Goal: Task Accomplishment & Management: Manage account settings

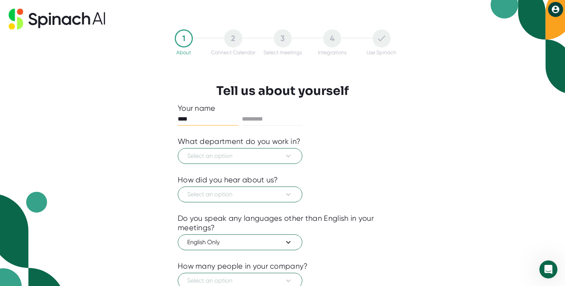
type input "****"
type input "********"
click at [261, 159] on span "Select an option" at bounding box center [240, 156] width 106 height 9
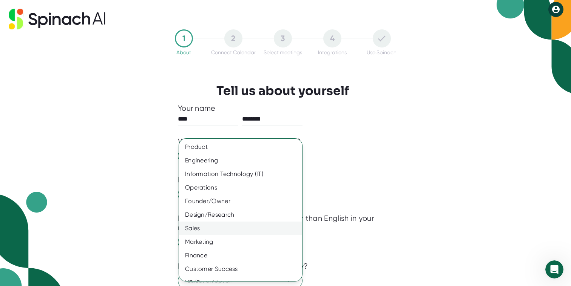
click at [252, 224] on div "Sales" at bounding box center [243, 229] width 129 height 14
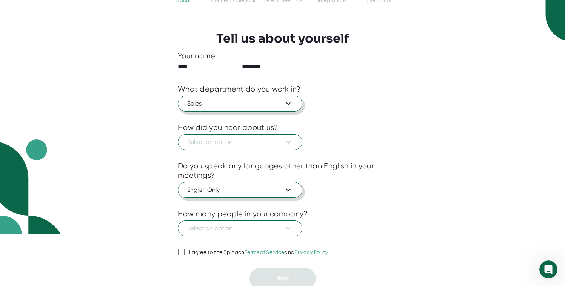
scroll to position [56, 0]
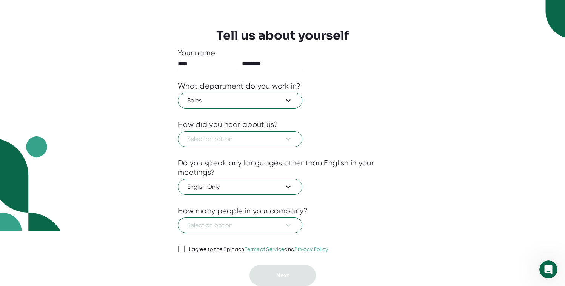
click at [234, 251] on div "I agree to the Spinach Terms of Service and Privacy Policy" at bounding box center [258, 249] width 139 height 7
click at [185, 251] on input "I agree to the Spinach Terms of Service and Privacy Policy" at bounding box center [182, 249] width 8 height 9
checkbox input "true"
click at [288, 227] on icon at bounding box center [288, 225] width 9 height 9
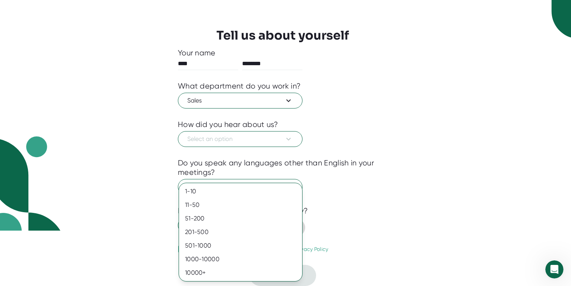
click at [336, 222] on div at bounding box center [285, 143] width 571 height 286
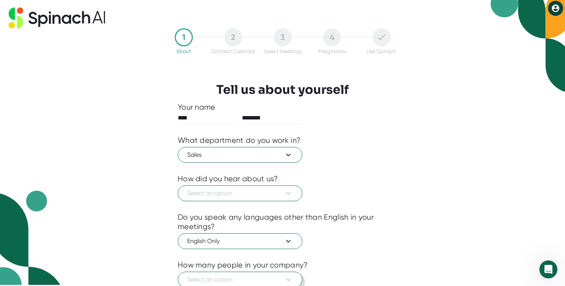
scroll to position [0, 0]
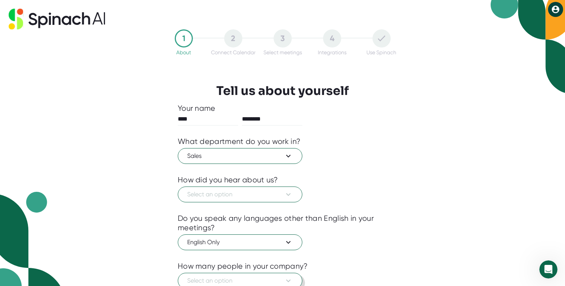
click at [559, 9] on icon at bounding box center [556, 10] width 8 height 8
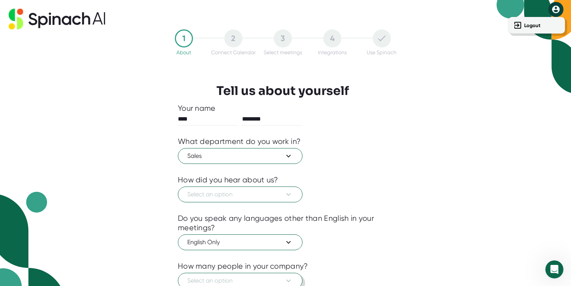
click at [557, 10] on div at bounding box center [285, 143] width 571 height 286
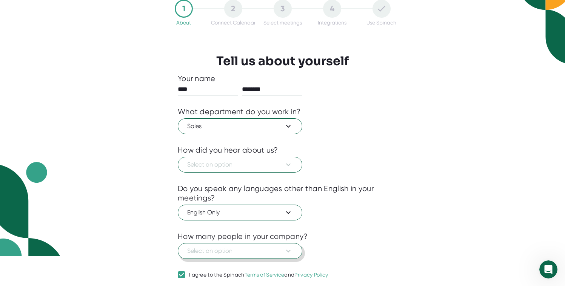
scroll to position [56, 0]
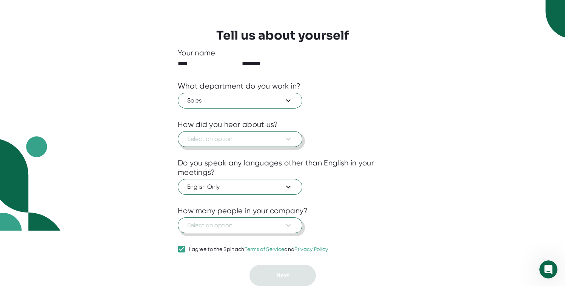
click at [282, 140] on span "Select an option" at bounding box center [240, 139] width 106 height 9
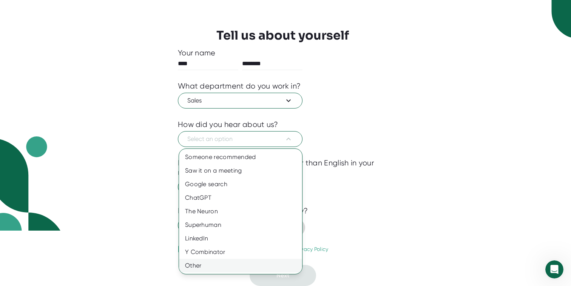
click at [276, 264] on div "Other" at bounding box center [240, 266] width 123 height 14
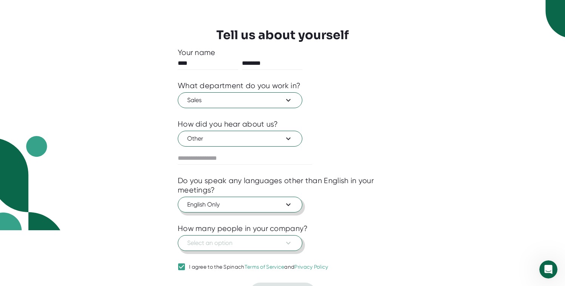
click at [280, 206] on span "English Only" at bounding box center [240, 204] width 106 height 9
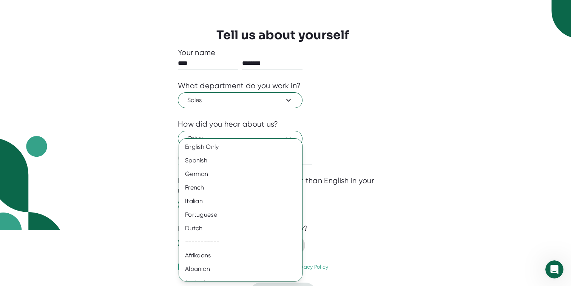
click at [375, 192] on div at bounding box center [285, 143] width 571 height 286
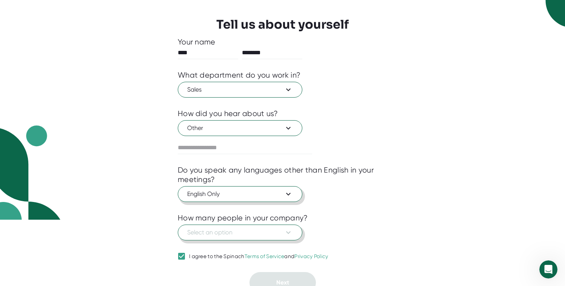
scroll to position [74, 0]
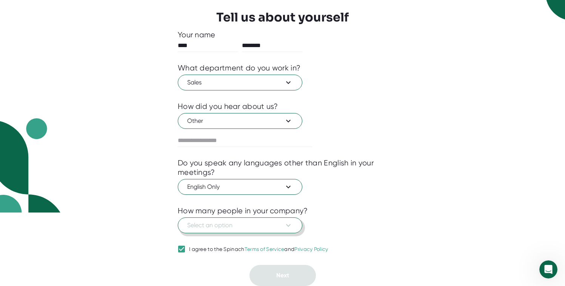
click at [297, 228] on button "Select an option" at bounding box center [240, 226] width 125 height 16
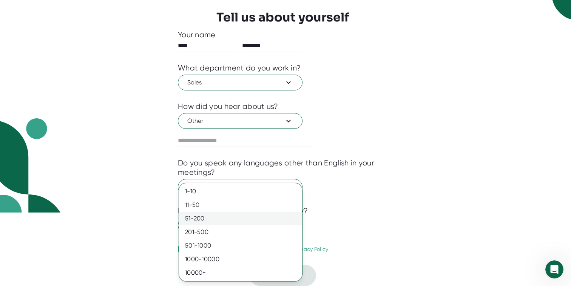
click at [289, 219] on div "51-200" at bounding box center [240, 219] width 123 height 14
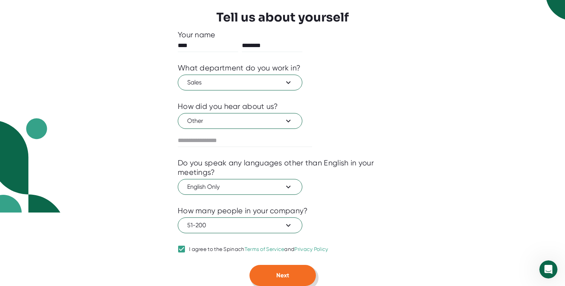
click at [289, 271] on button "Next" at bounding box center [282, 275] width 66 height 21
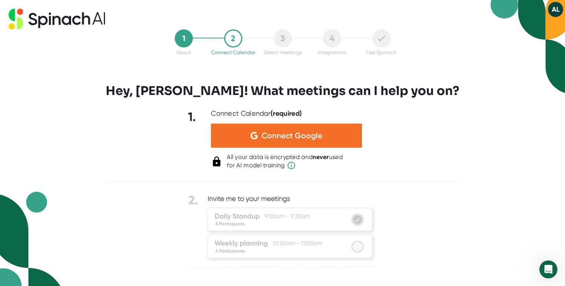
scroll to position [0, 0]
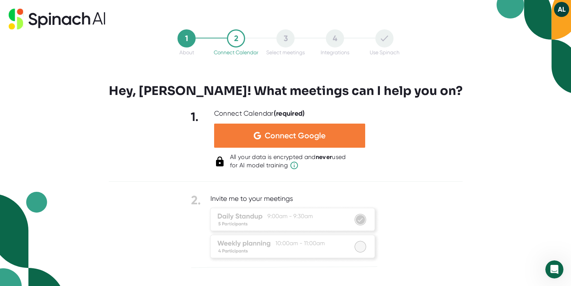
click at [319, 140] on span "Connect Google" at bounding box center [295, 136] width 61 height 8
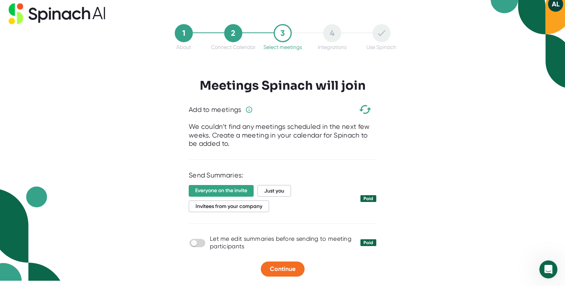
scroll to position [7, 0]
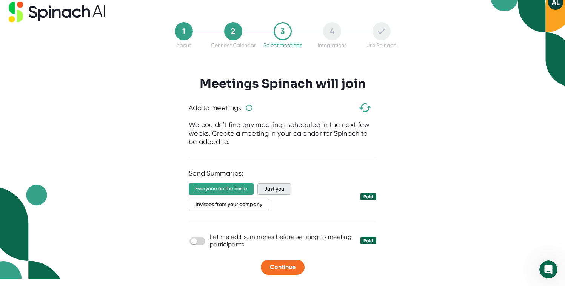
click at [277, 188] on span "Just you" at bounding box center [274, 189] width 34 height 12
click at [192, 242] on input "checkbox" at bounding box center [194, 241] width 22 height 7
checkbox input "true"
click at [282, 268] on span "Continue" at bounding box center [283, 267] width 26 height 7
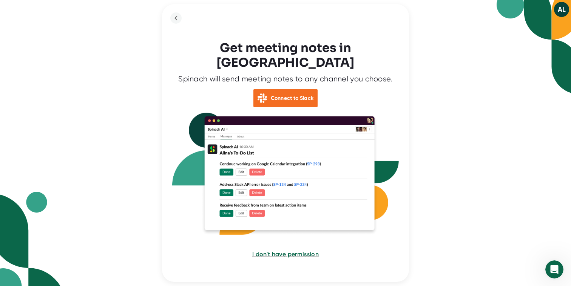
scroll to position [10, 0]
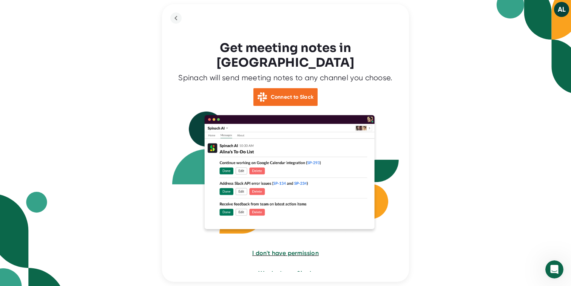
click at [296, 270] on span "We don't use Slack" at bounding box center [285, 273] width 54 height 7
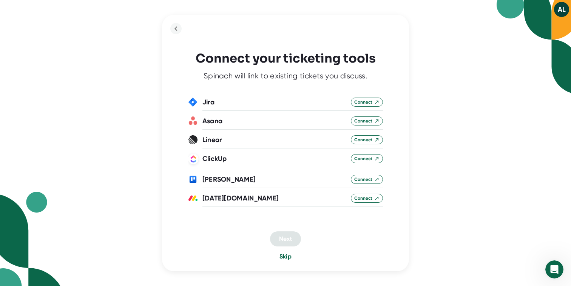
click at [283, 255] on span "Skip" at bounding box center [285, 256] width 12 height 7
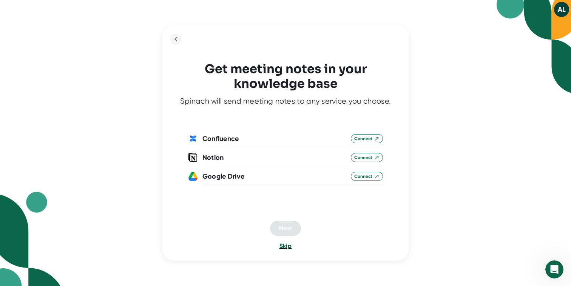
click at [285, 245] on span "Skip" at bounding box center [285, 246] width 12 height 7
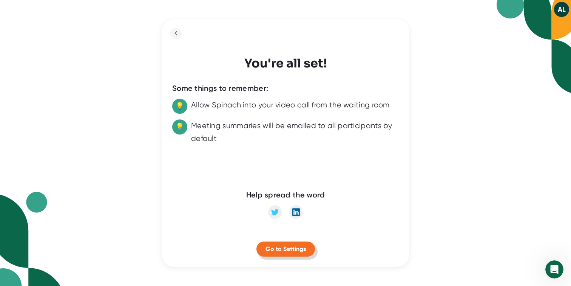
click at [285, 253] on button "Go to Settings" at bounding box center [285, 249] width 59 height 15
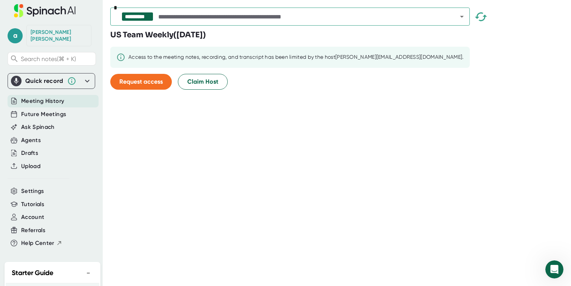
scroll to position [8, 0]
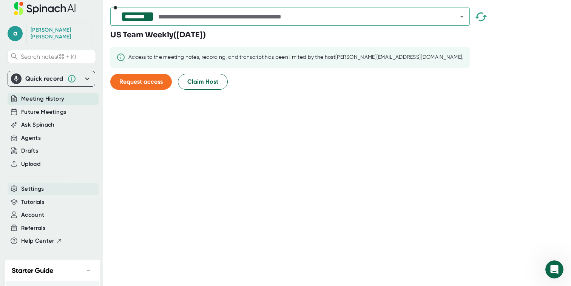
click at [50, 188] on div "Settings" at bounding box center [53, 189] width 91 height 12
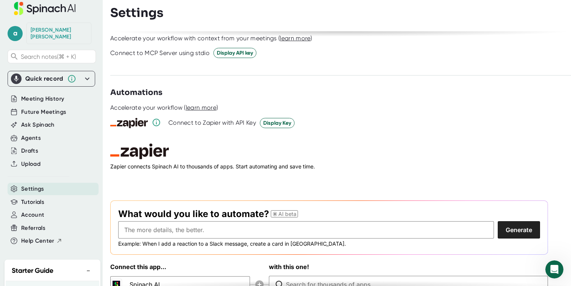
scroll to position [959, 0]
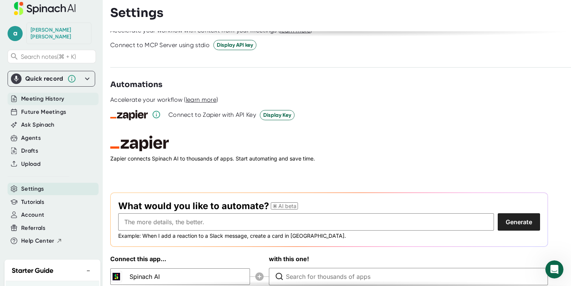
click at [67, 95] on div "Meeting History" at bounding box center [53, 99] width 91 height 12
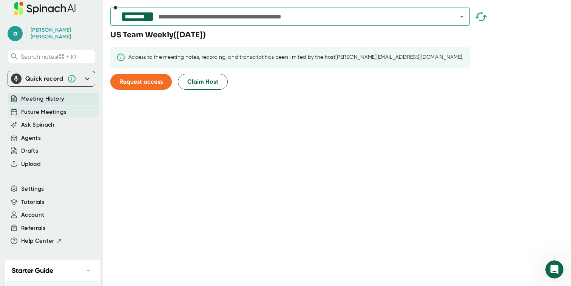
click at [62, 108] on span "Future Meetings" at bounding box center [43, 112] width 45 height 9
